Goal: Task Accomplishment & Management: Use online tool/utility

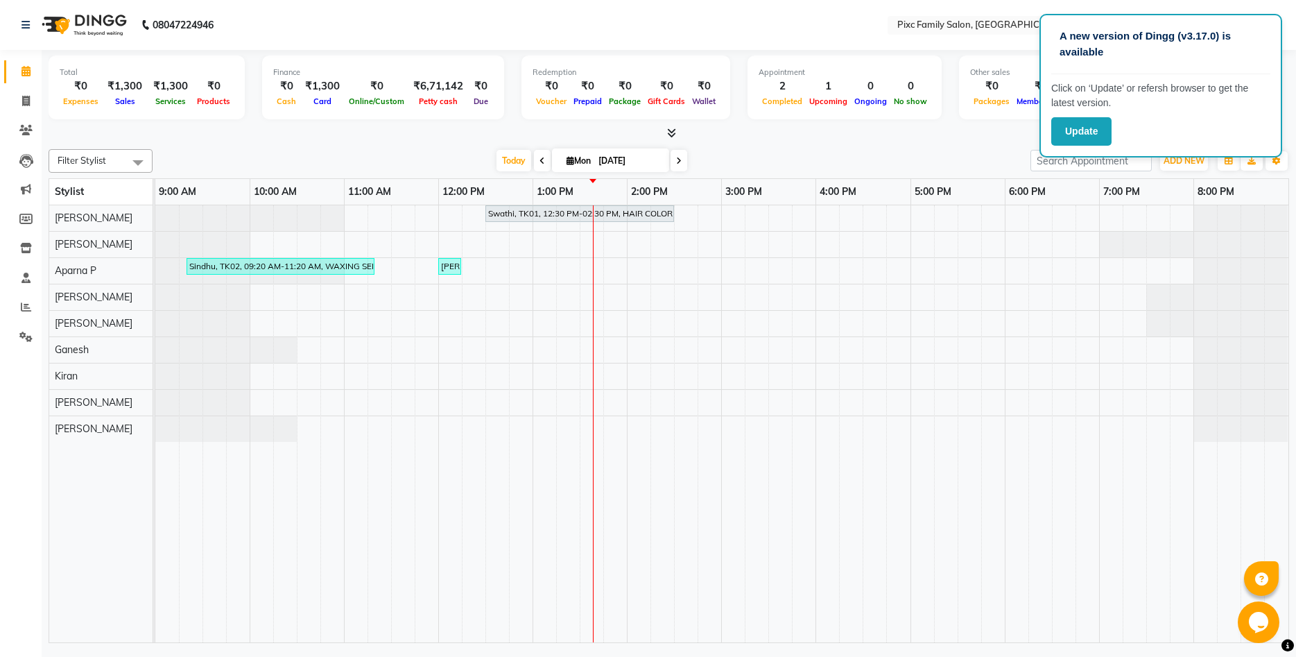
click at [979, 134] on div at bounding box center [669, 133] width 1240 height 15
click at [893, 155] on div "[DATE] [DATE]" at bounding box center [591, 160] width 864 height 21
click at [27, 102] on icon at bounding box center [26, 101] width 8 height 10
select select "service"
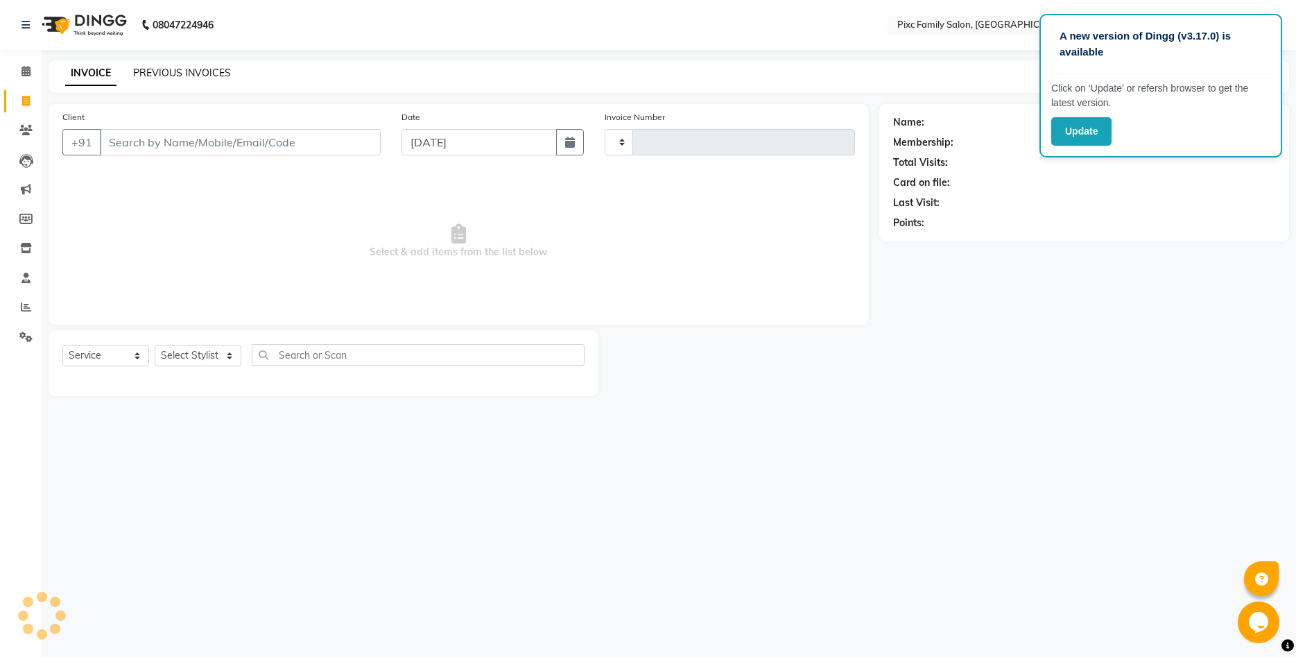
type input "1621"
select select "3509"
click at [169, 71] on link "PREVIOUS INVOICES" at bounding box center [182, 73] width 98 height 12
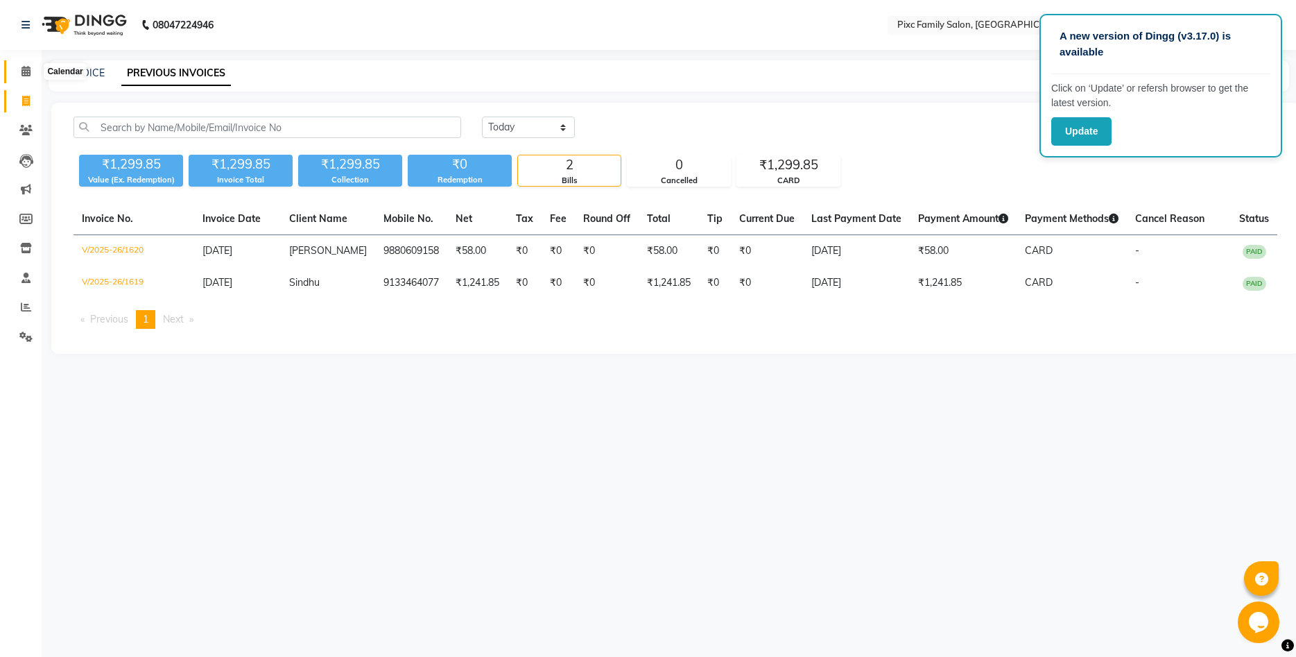
click at [33, 71] on span at bounding box center [26, 72] width 24 height 16
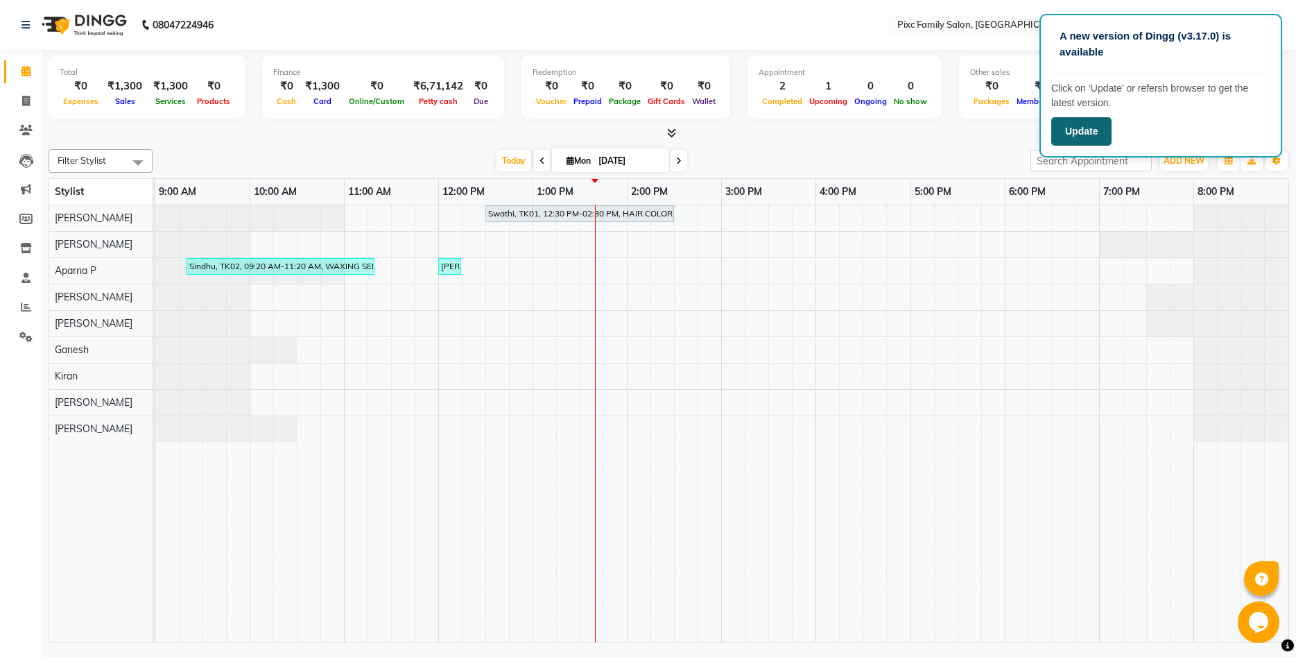
click at [1085, 137] on button "Update" at bounding box center [1081, 131] width 60 height 28
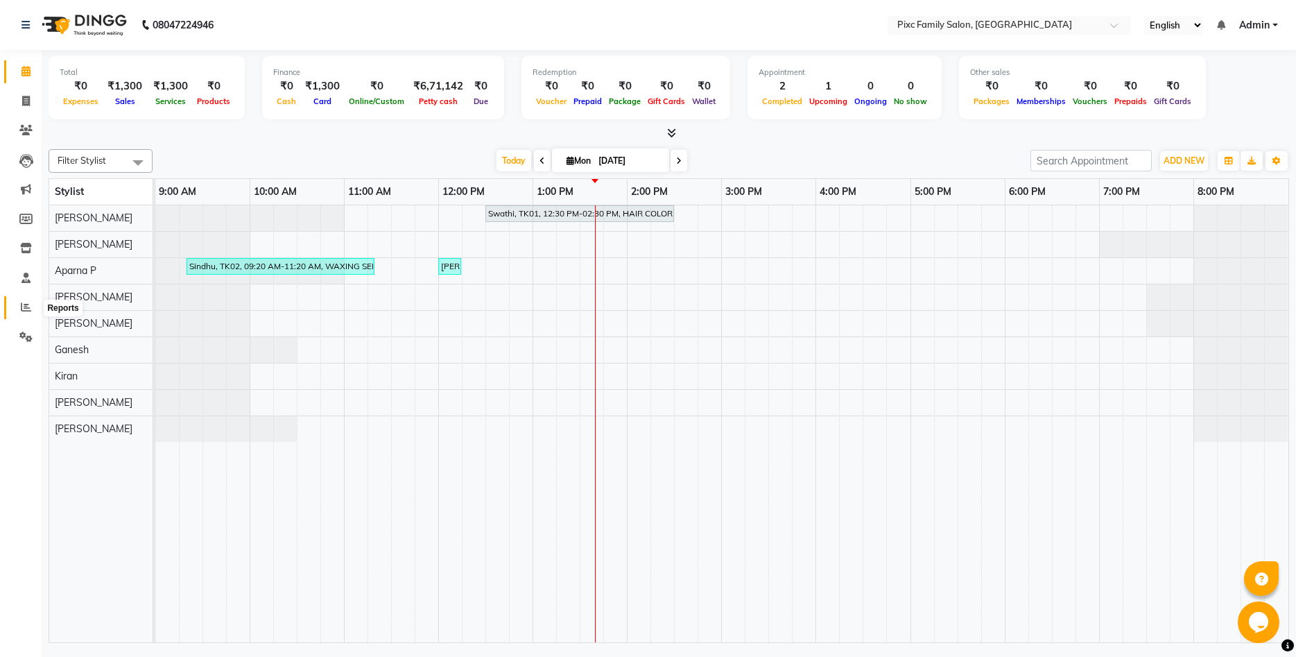
click at [24, 309] on icon at bounding box center [26, 307] width 10 height 10
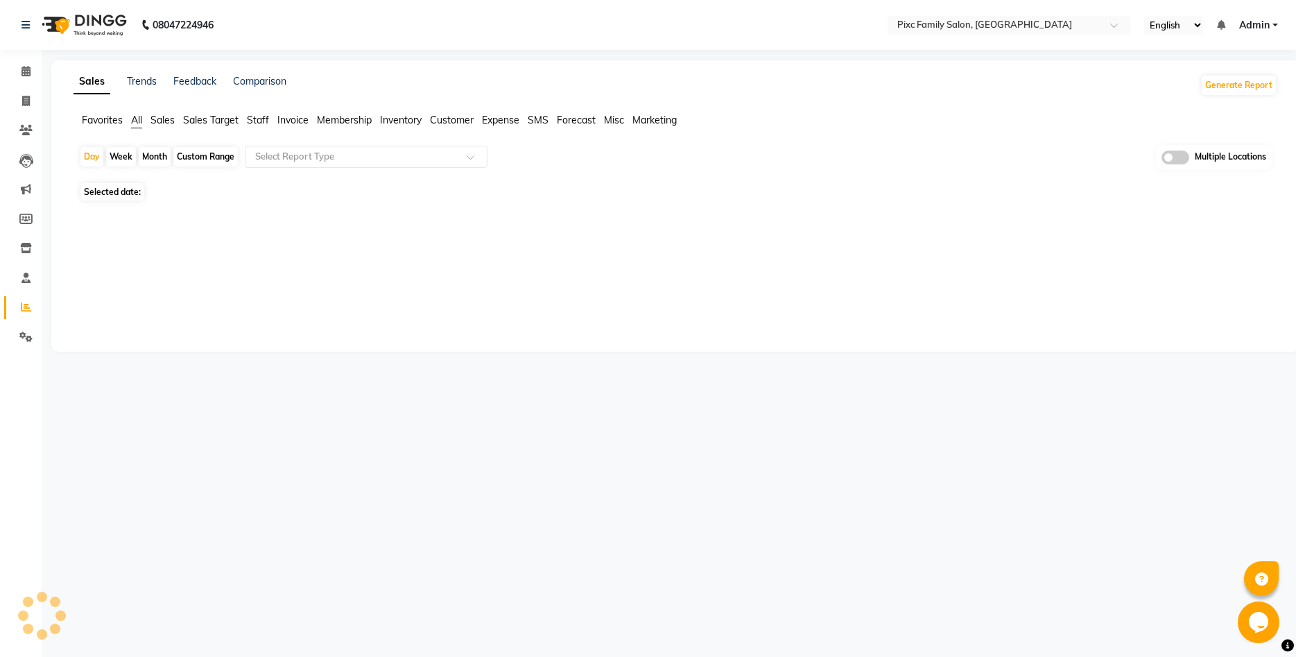
click at [152, 159] on div "Month" at bounding box center [155, 156] width 32 height 19
select select "9"
select select "2025"
click at [162, 162] on div "Month" at bounding box center [155, 156] width 32 height 19
select select "9"
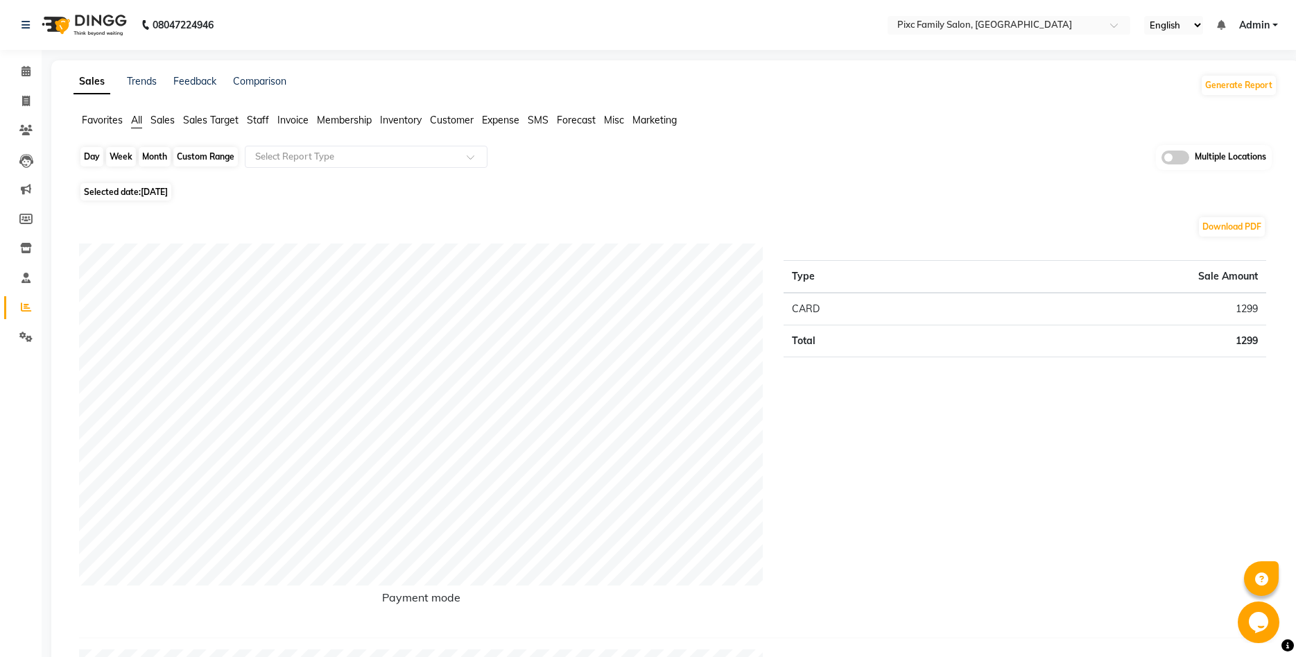
select select "2025"
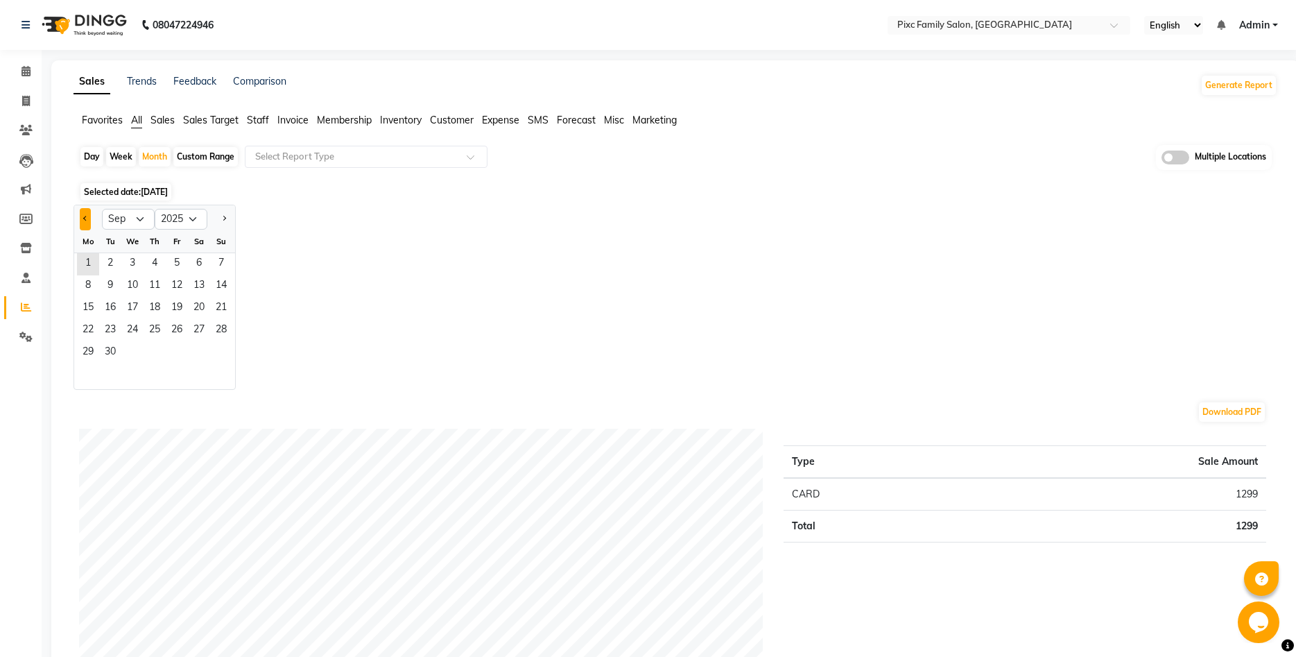
click at [89, 220] on button "Previous month" at bounding box center [85, 219] width 11 height 22
select select "8"
click at [184, 268] on span "1" at bounding box center [177, 264] width 22 height 22
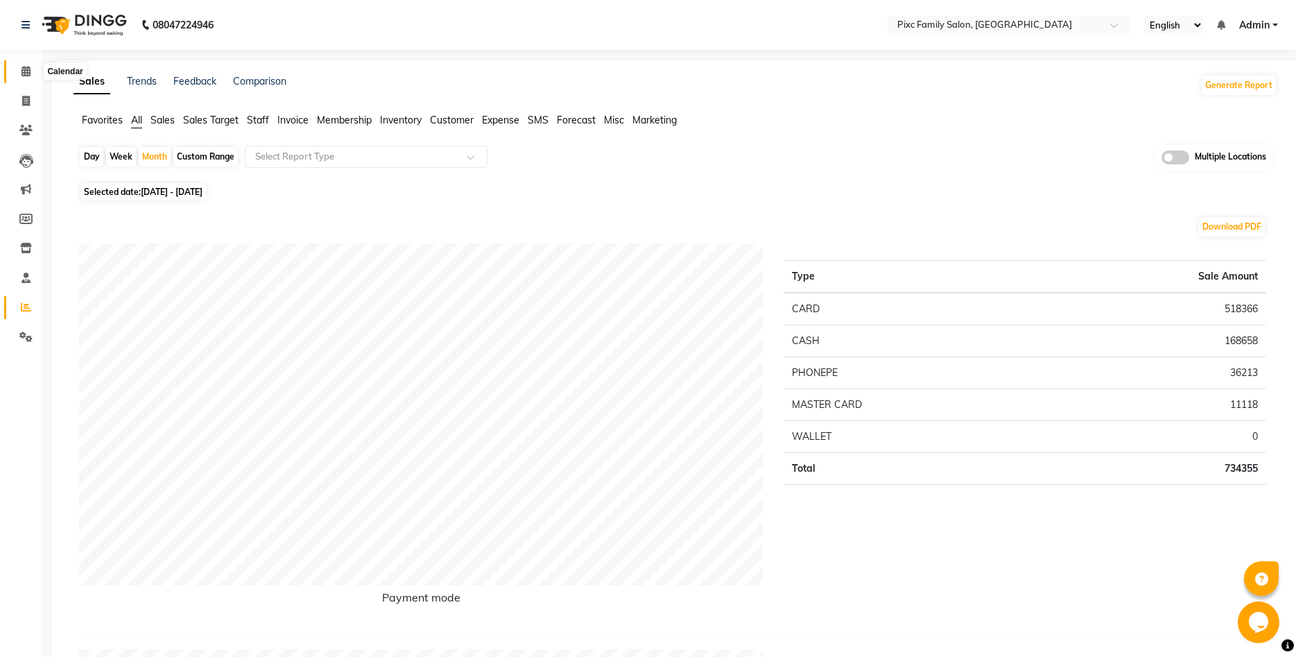
click at [23, 75] on icon at bounding box center [25, 71] width 9 height 10
